Goal: Check status: Check status

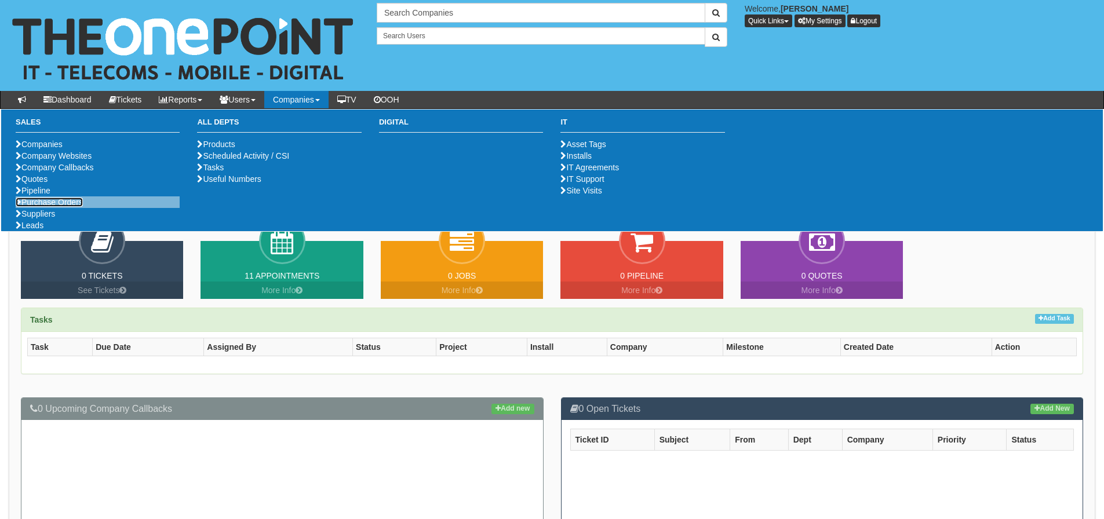
click at [72, 207] on link "Purchase Orders" at bounding box center [49, 202] width 67 height 9
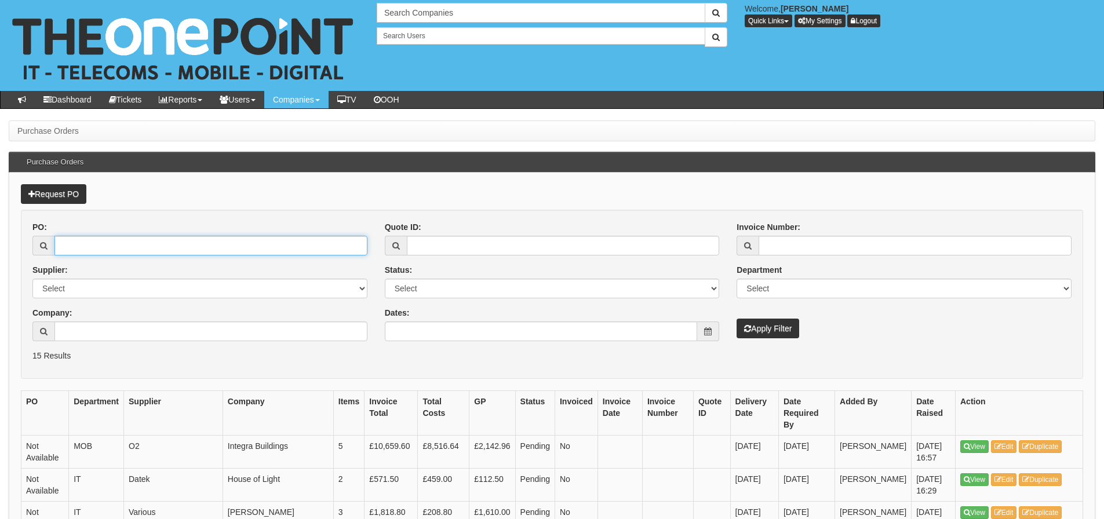
click at [198, 254] on input "PO:" at bounding box center [210, 246] width 313 height 20
type input "15601"
click at [737, 319] on button "Apply Filter" at bounding box center [768, 329] width 63 height 20
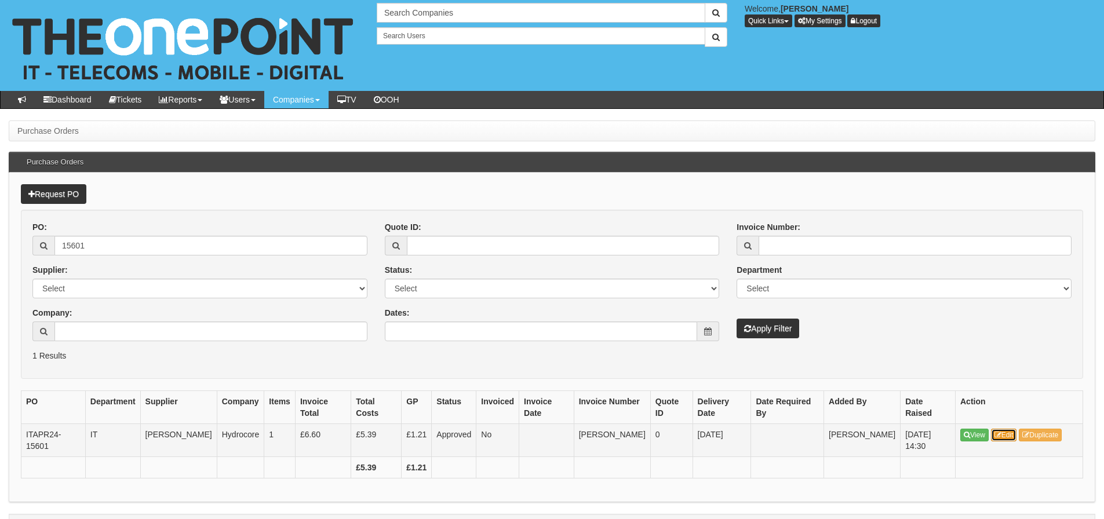
click at [1011, 429] on link "Edit" at bounding box center [1004, 435] width 26 height 13
